Goal: Information Seeking & Learning: Learn about a topic

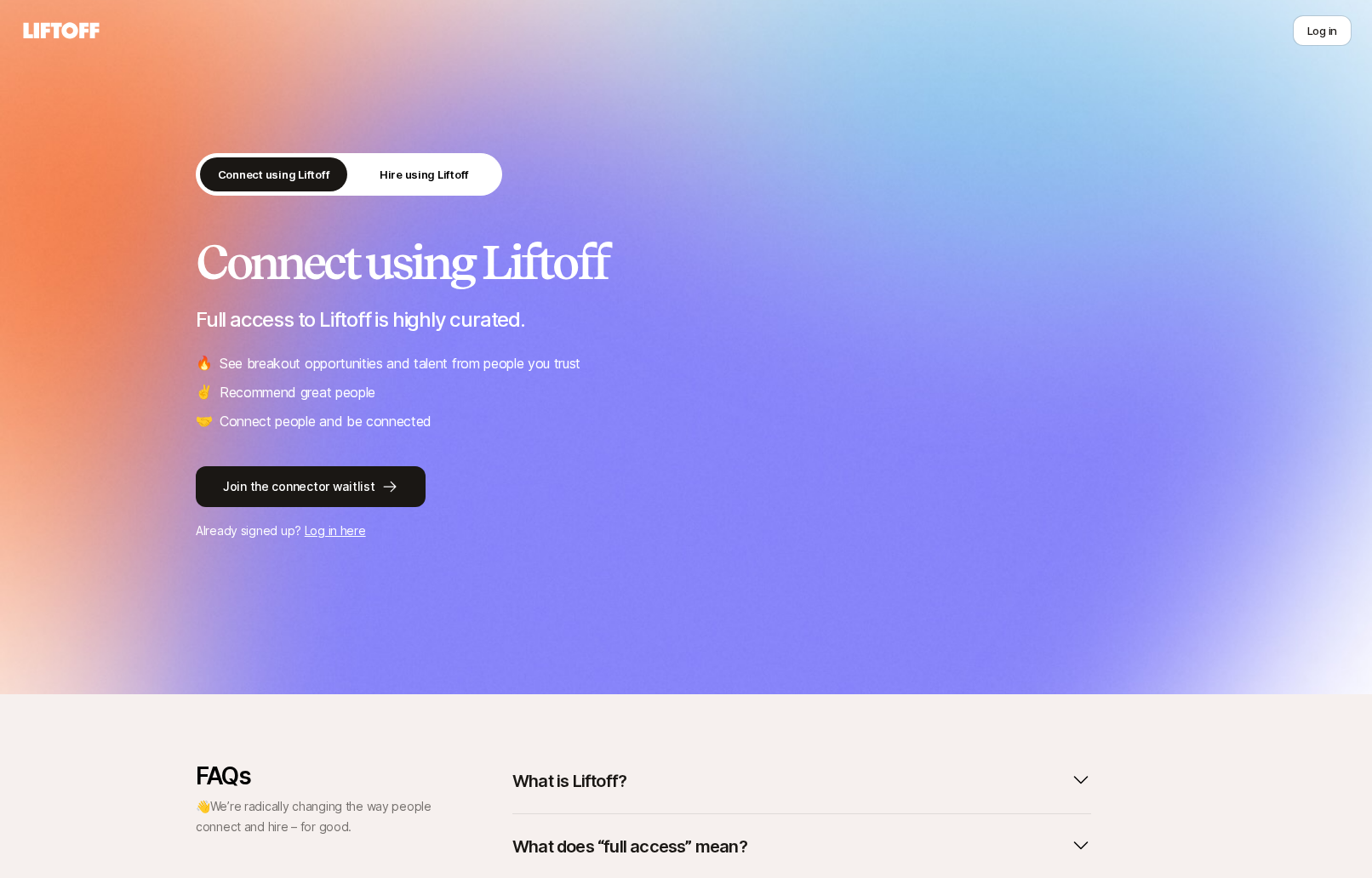
click at [375, 194] on div "Connect using Liftoff Hire using Liftoff" at bounding box center [349, 174] width 307 height 42
click at [394, 176] on p "Hire using Liftoff" at bounding box center [424, 174] width 90 height 17
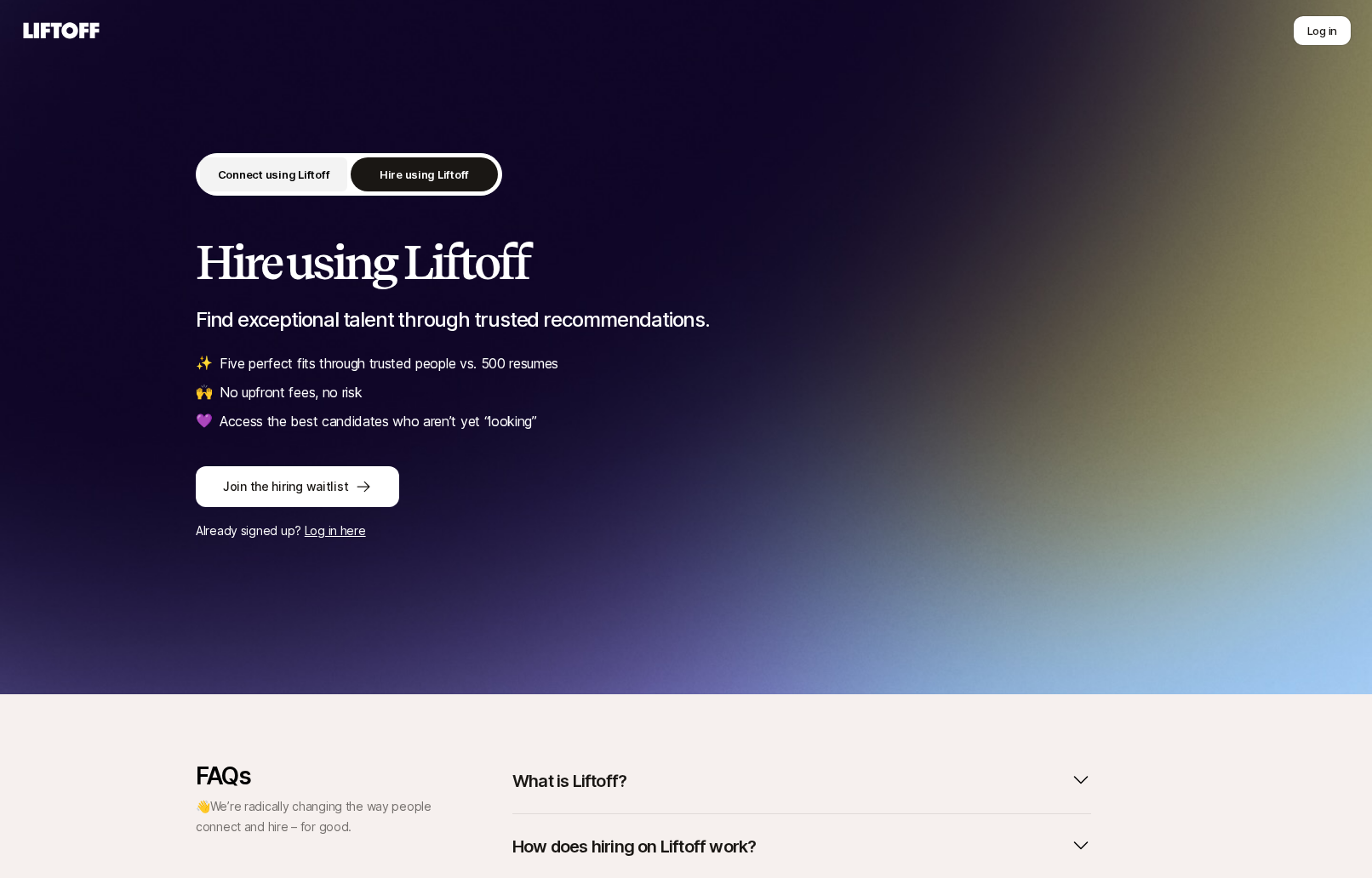
click at [312, 164] on button "Connect using Liftoff" at bounding box center [274, 175] width 147 height 34
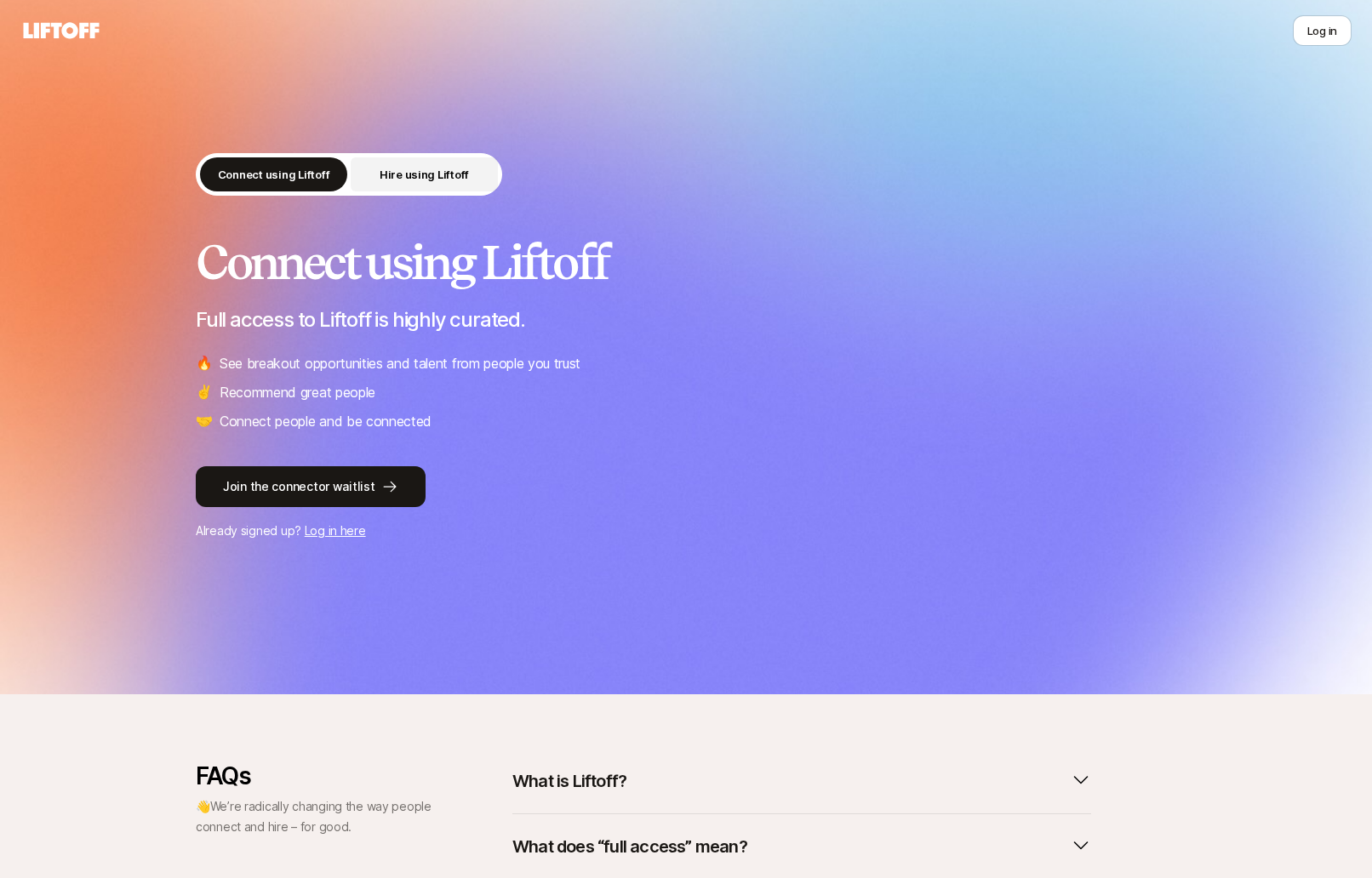
click at [426, 178] on p "Hire using Liftoff" at bounding box center [424, 174] width 90 height 17
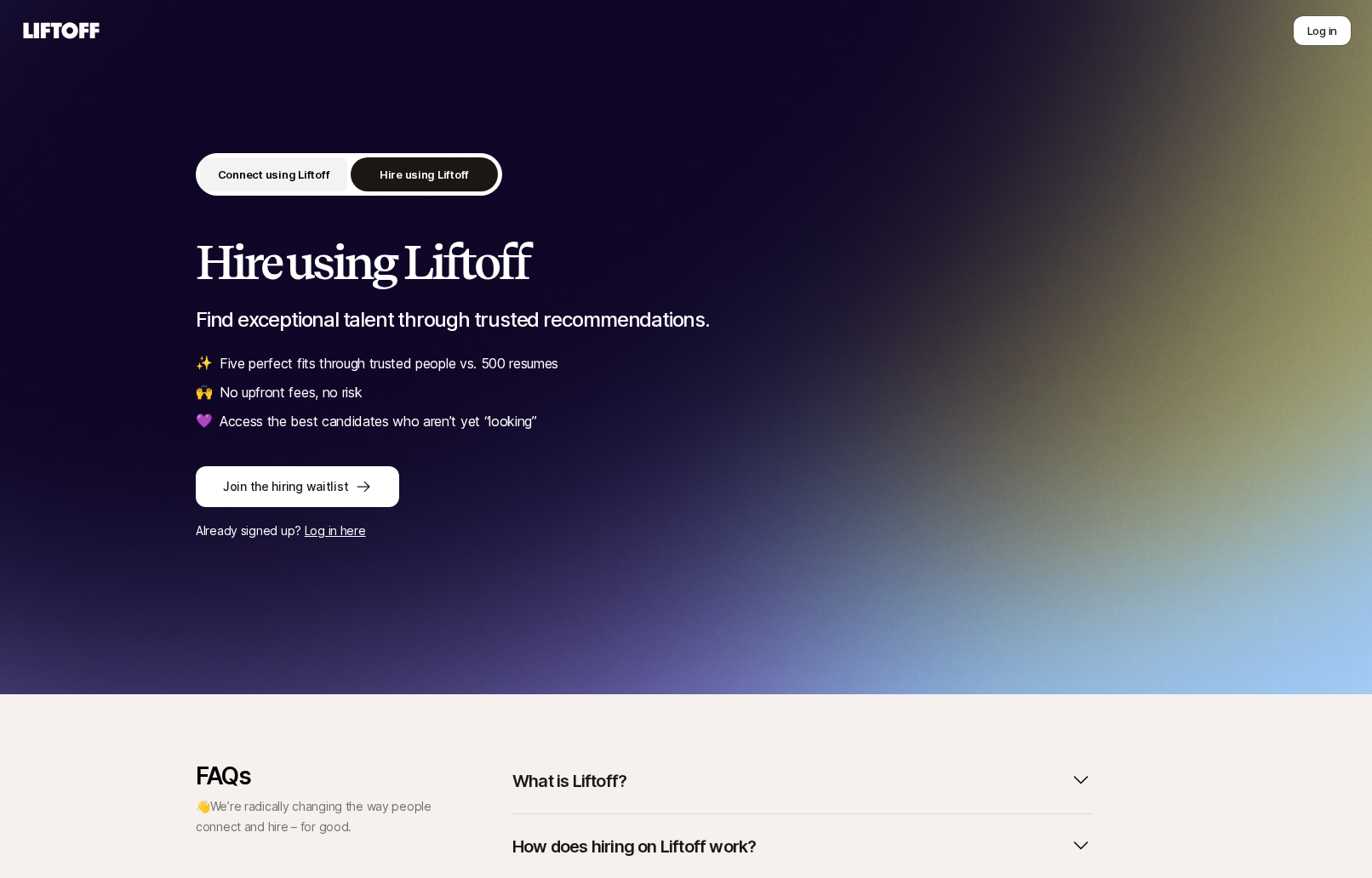
click at [304, 174] on p "Connect using Liftoff" at bounding box center [274, 174] width 112 height 17
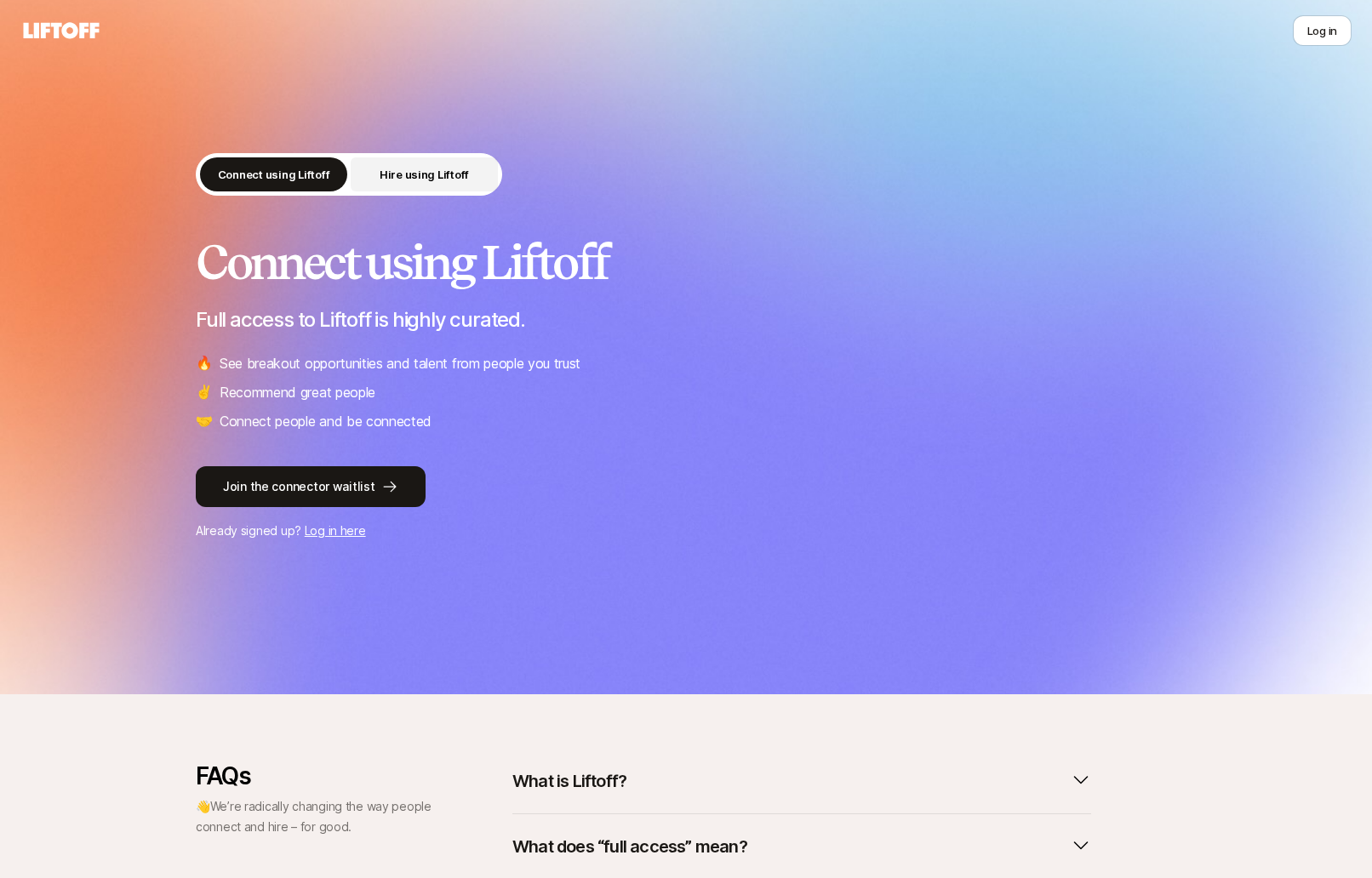
click at [424, 161] on button "Hire using Liftoff" at bounding box center [424, 175] width 147 height 34
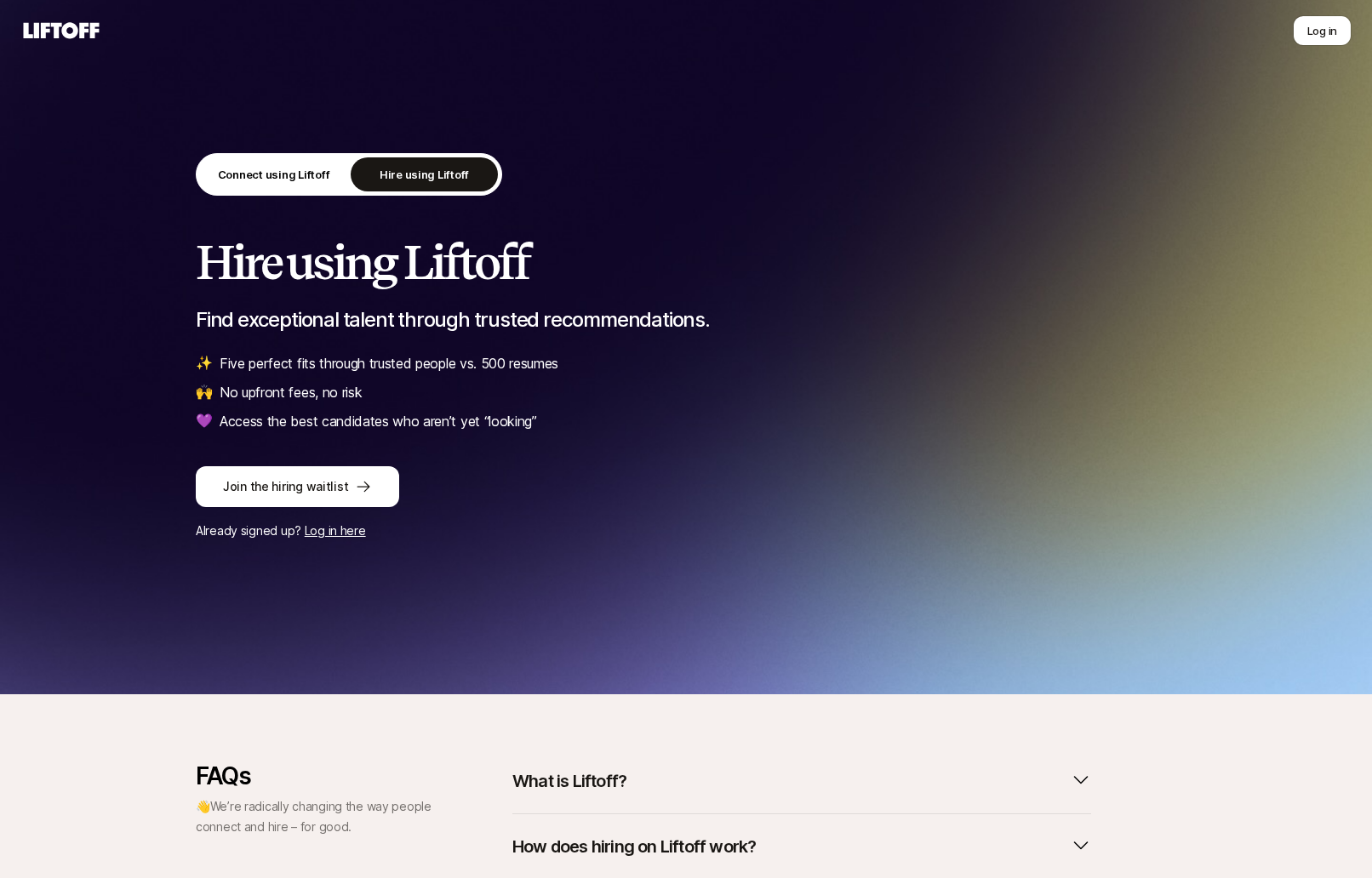
click at [301, 194] on div "Connect using Liftoff Hire using Liftoff" at bounding box center [349, 174] width 307 height 42
click at [297, 185] on button "Connect using Liftoff" at bounding box center [274, 175] width 147 height 34
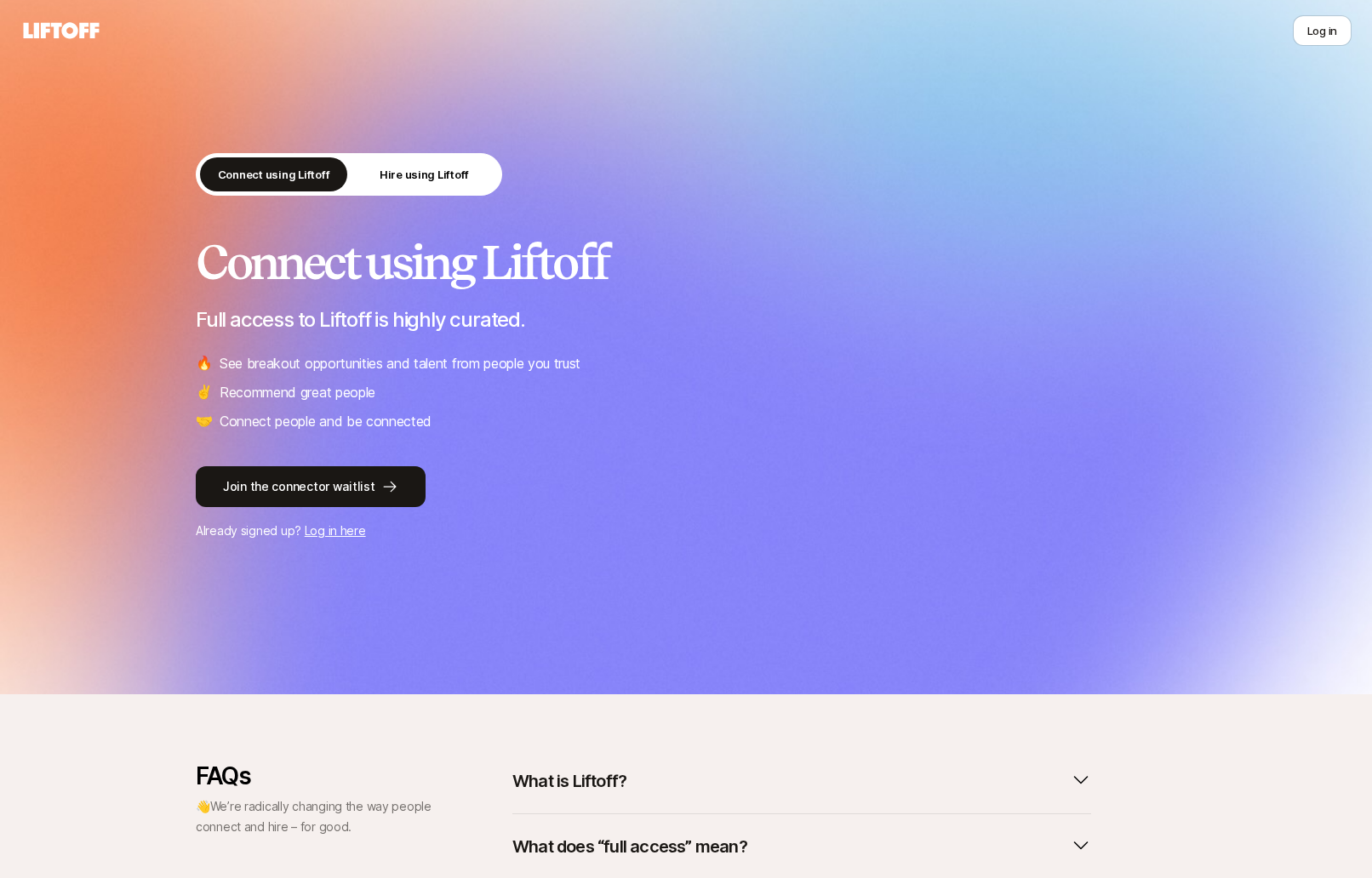
click at [673, 771] on button "What is Liftoff?" at bounding box center [801, 781] width 578 height 38
